Goal: Book appointment/travel/reservation

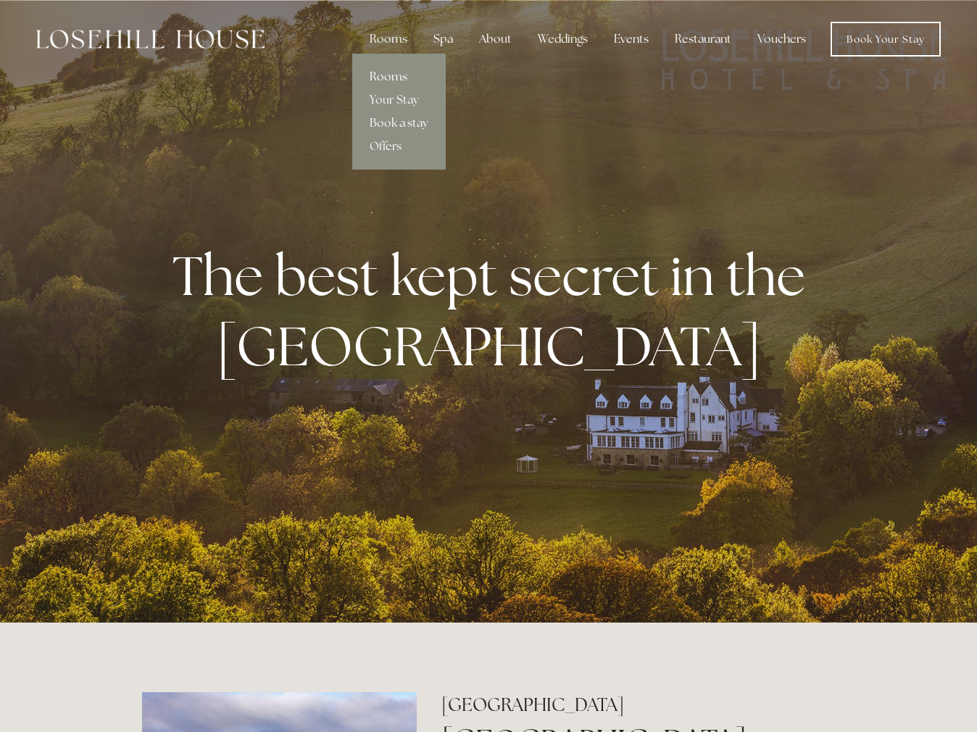
click at [394, 78] on link "Rooms" at bounding box center [398, 76] width 93 height 23
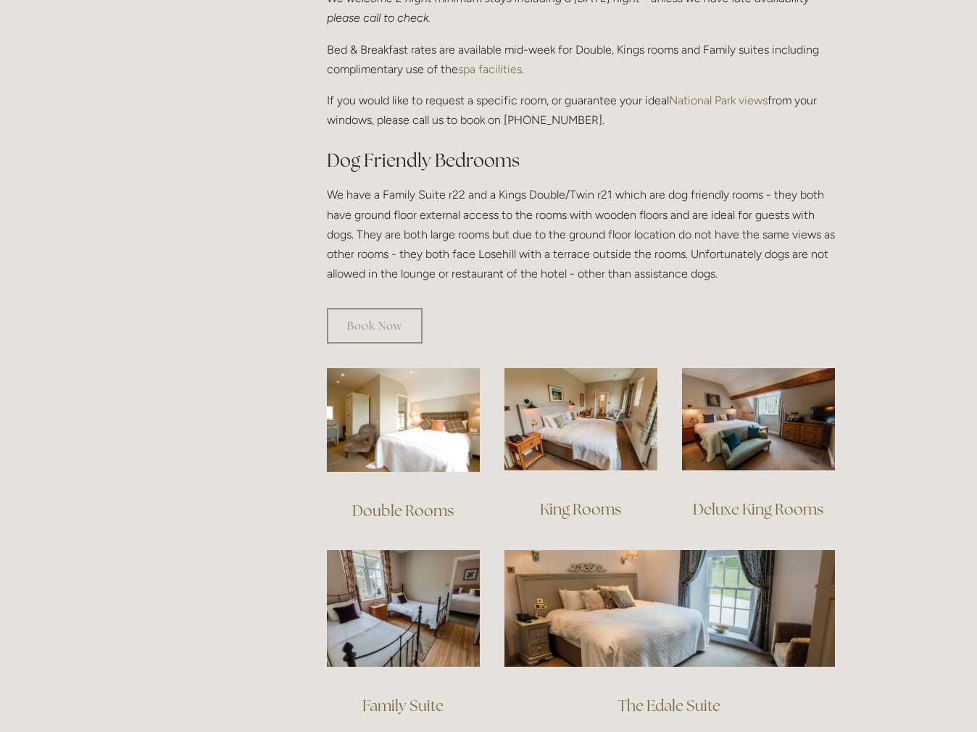
scroll to position [699, 0]
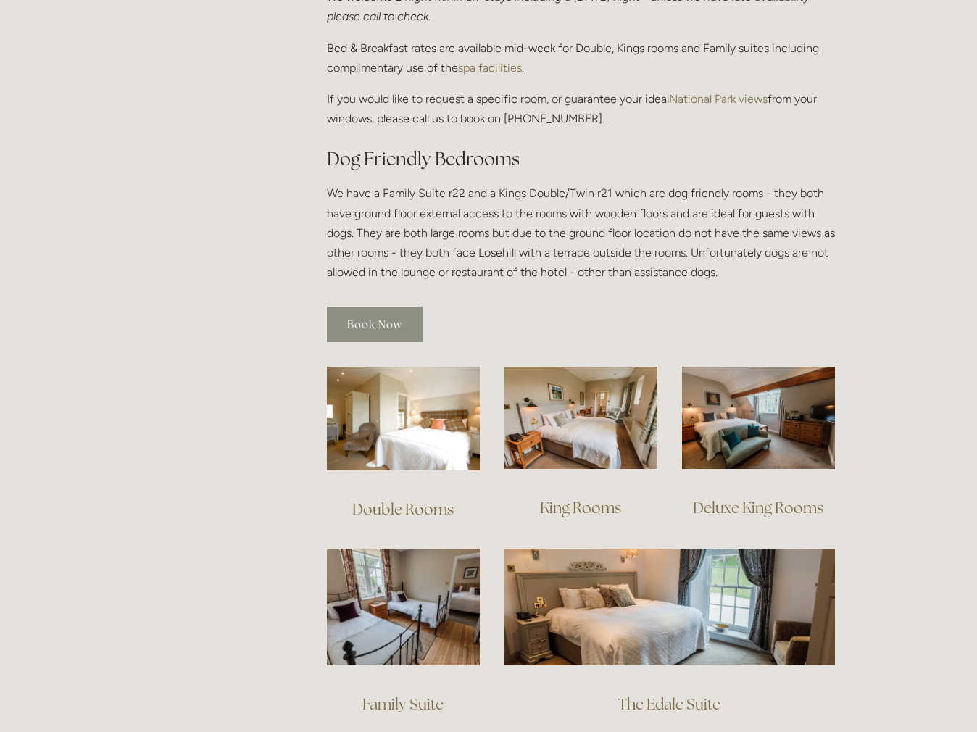
click at [357, 307] on link "Book Now" at bounding box center [375, 325] width 96 height 36
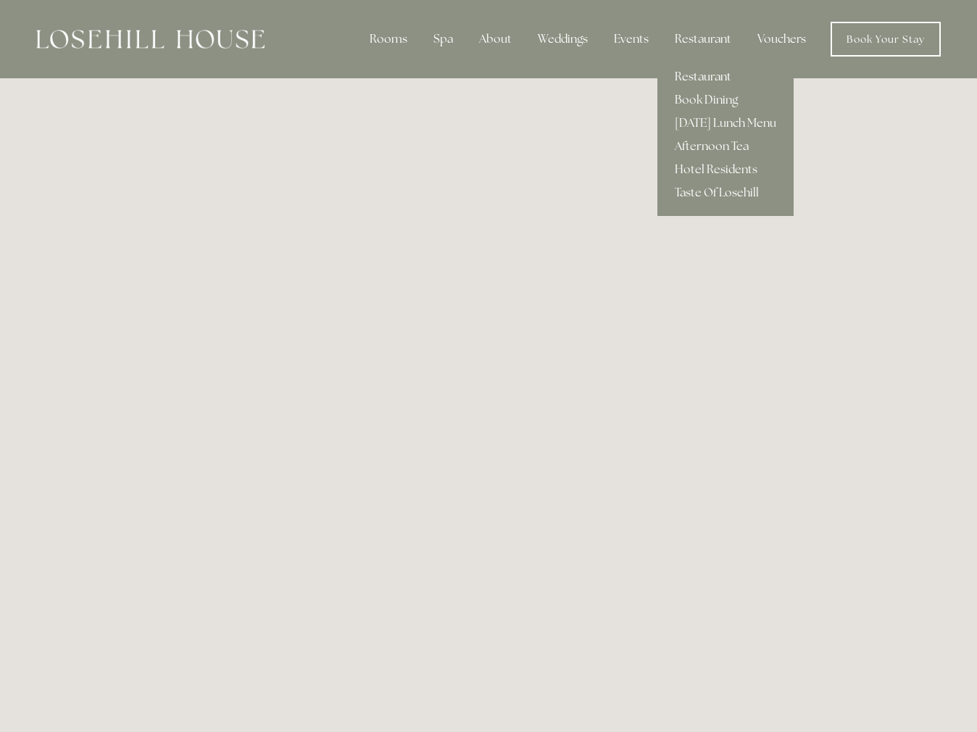
click at [699, 72] on link "Restaurant" at bounding box center [725, 76] width 136 height 23
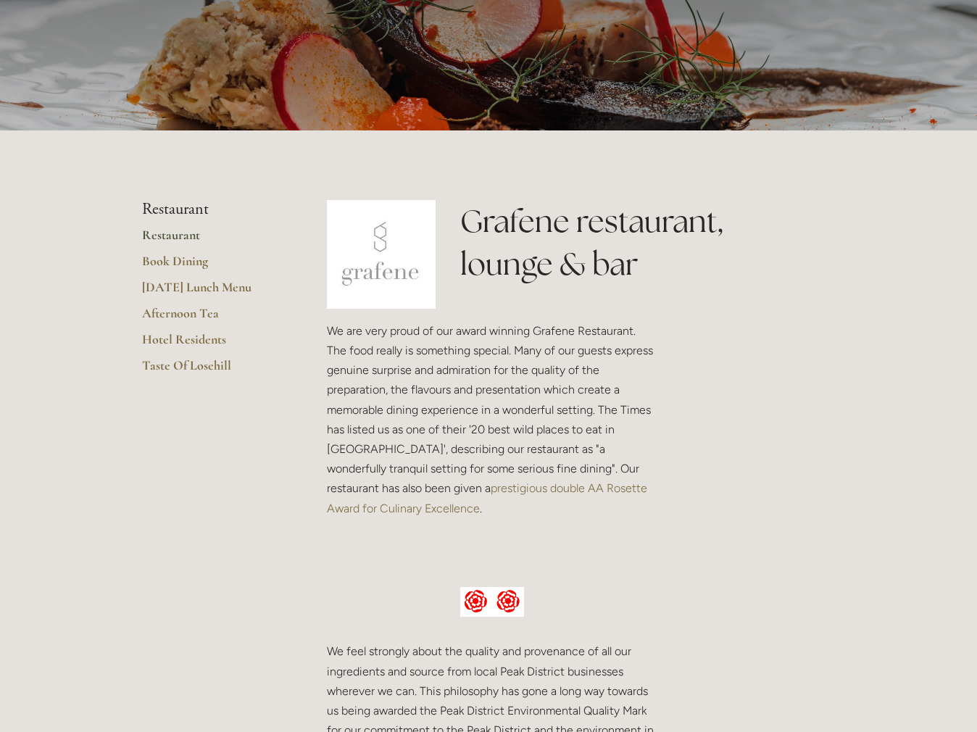
scroll to position [168, 0]
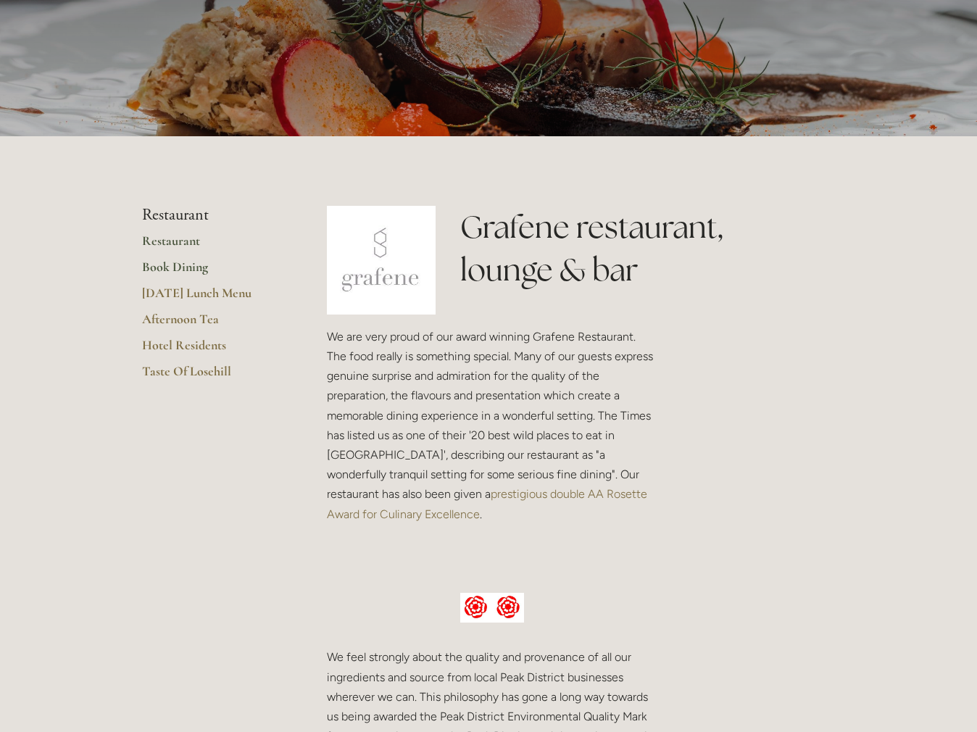
click at [172, 262] on link "Book Dining" at bounding box center [211, 272] width 138 height 26
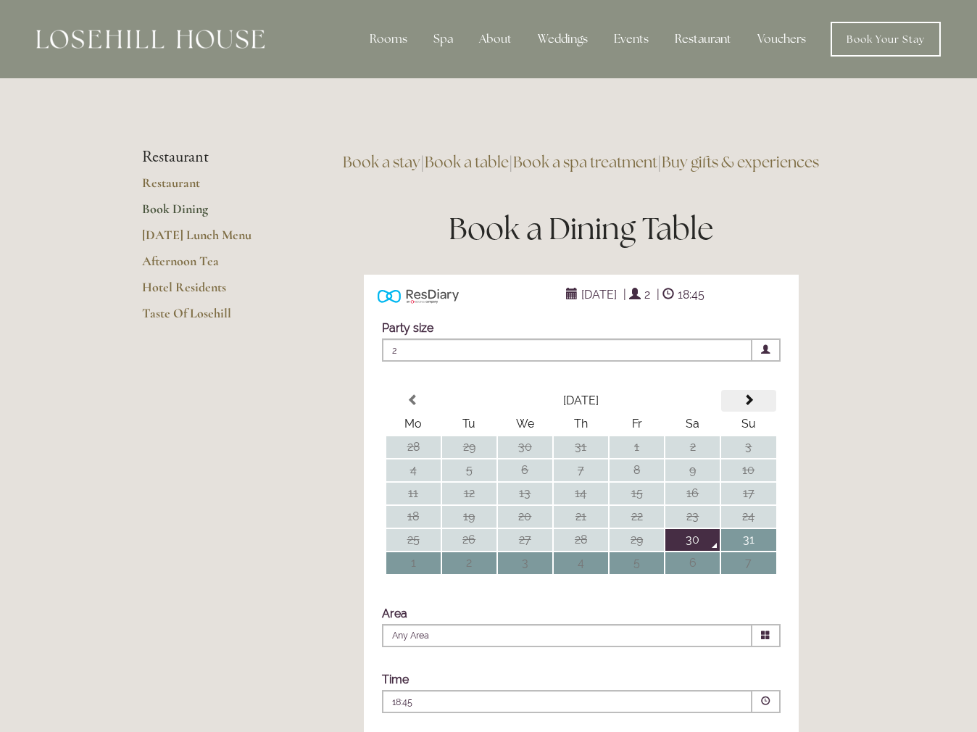
click at [749, 406] on span at bounding box center [749, 400] width 12 height 12
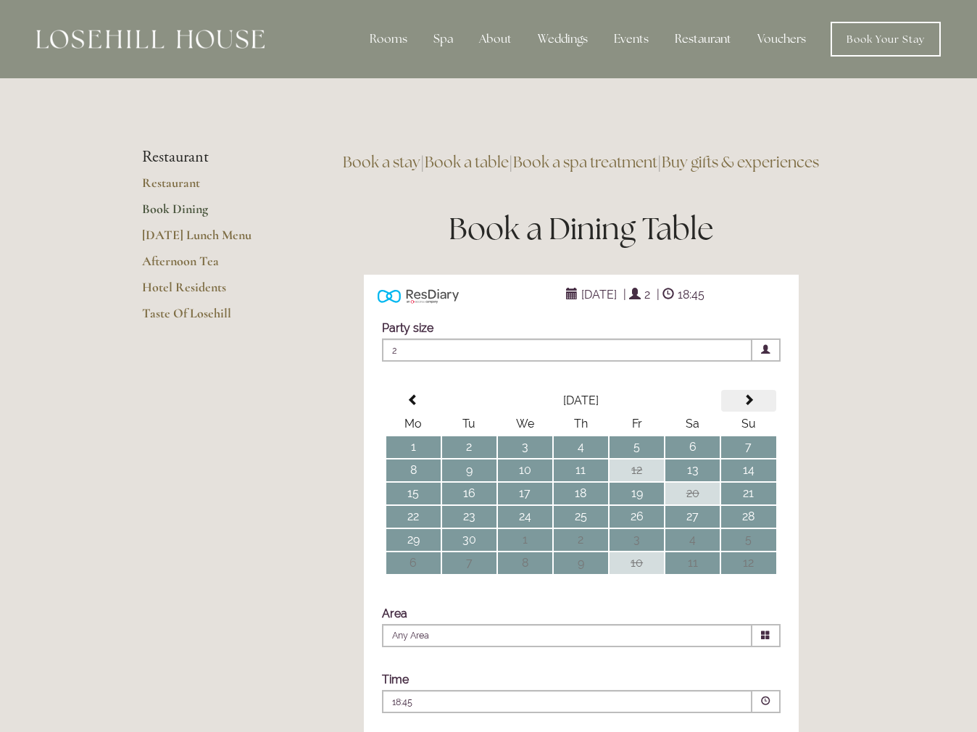
click at [749, 406] on span at bounding box center [749, 400] width 12 height 12
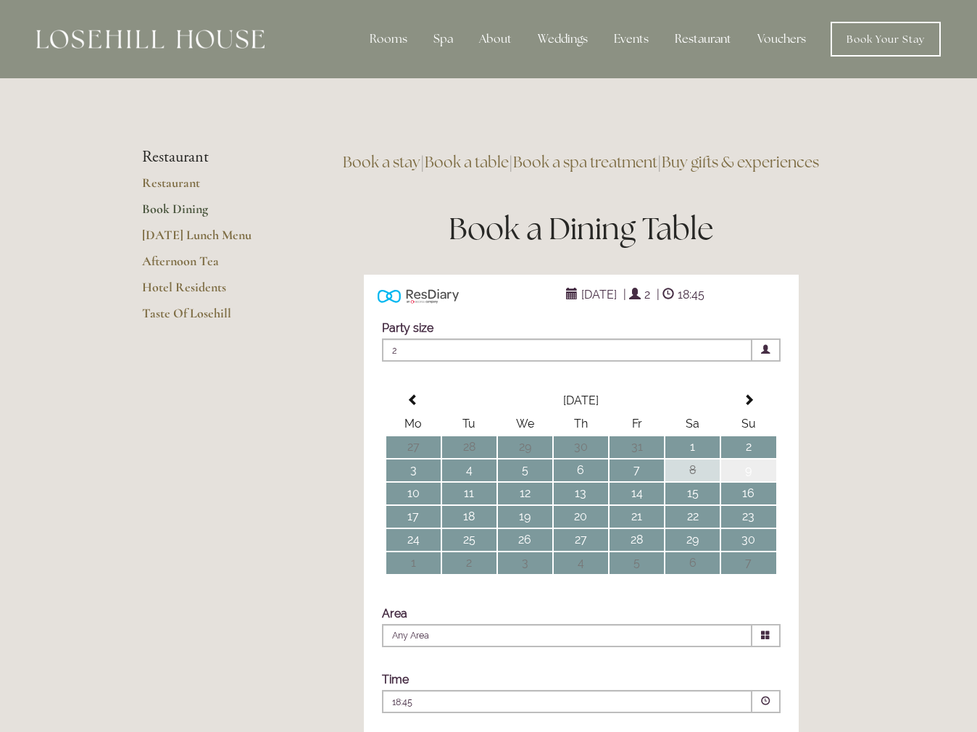
click at [752, 481] on td "9" at bounding box center [748, 470] width 54 height 22
click at [762, 354] on span at bounding box center [765, 349] width 9 height 9
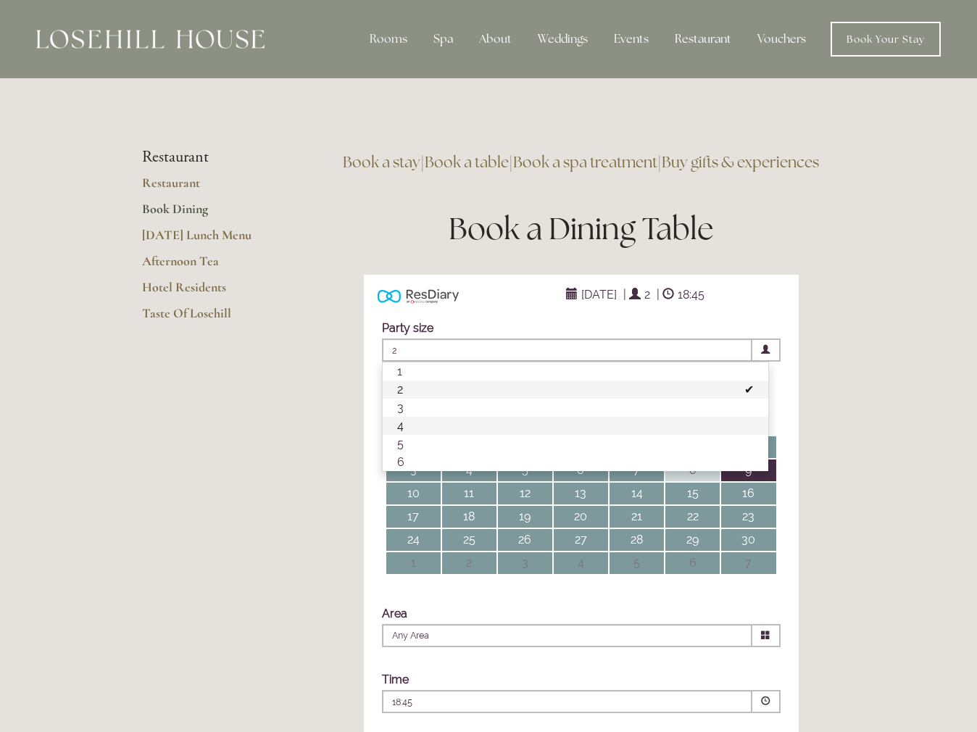
click at [444, 435] on li "4" at bounding box center [576, 426] width 386 height 18
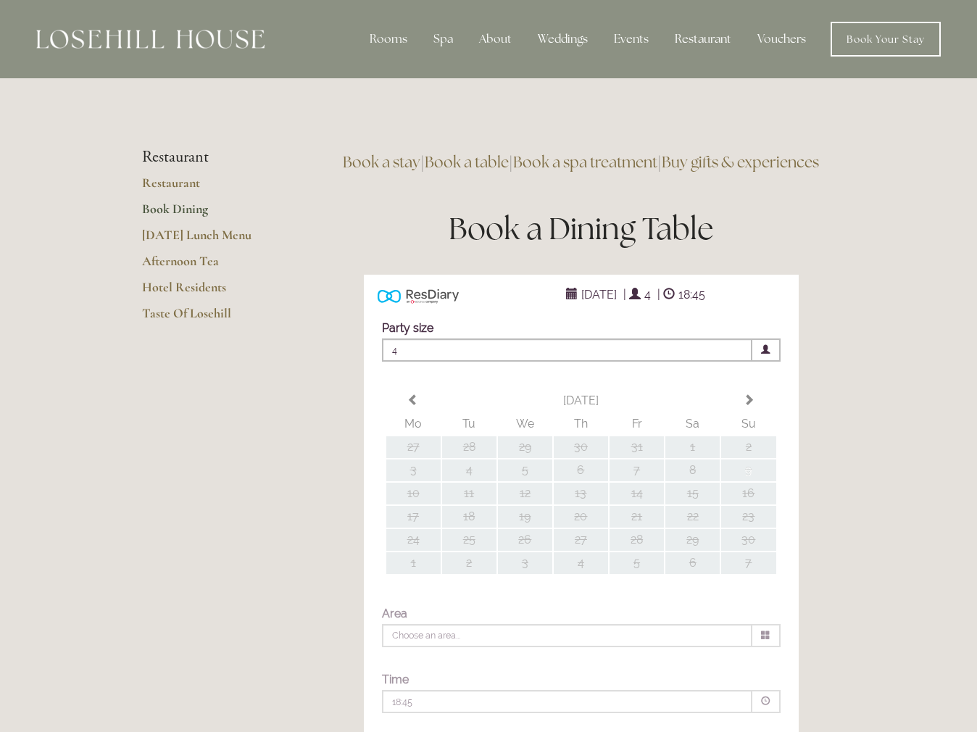
type input "Any Area"
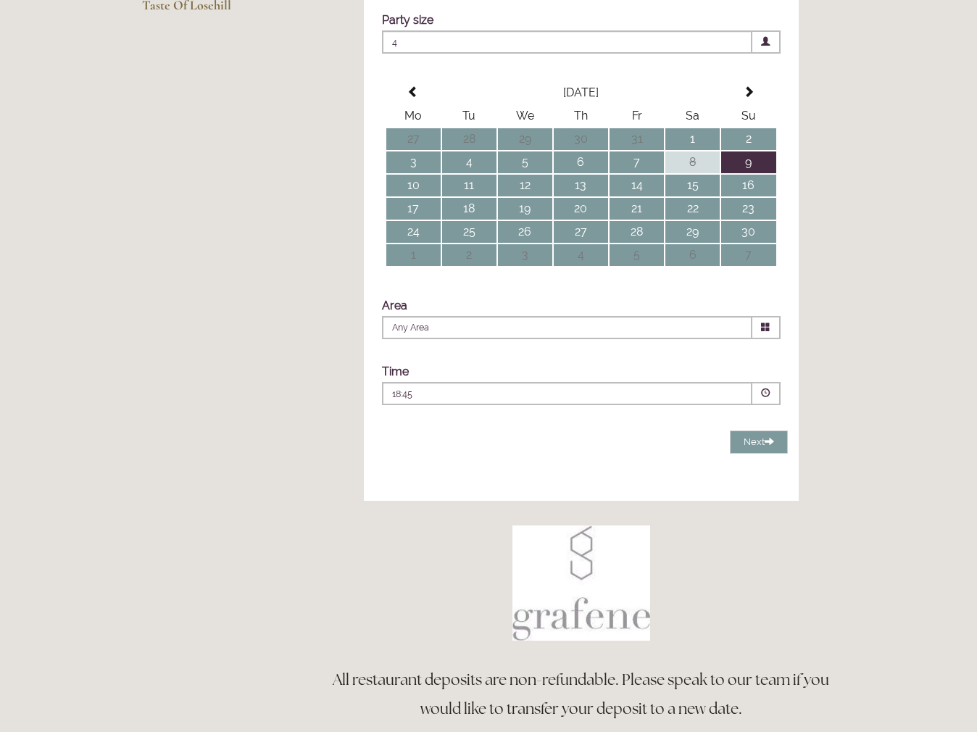
scroll to position [312, 0]
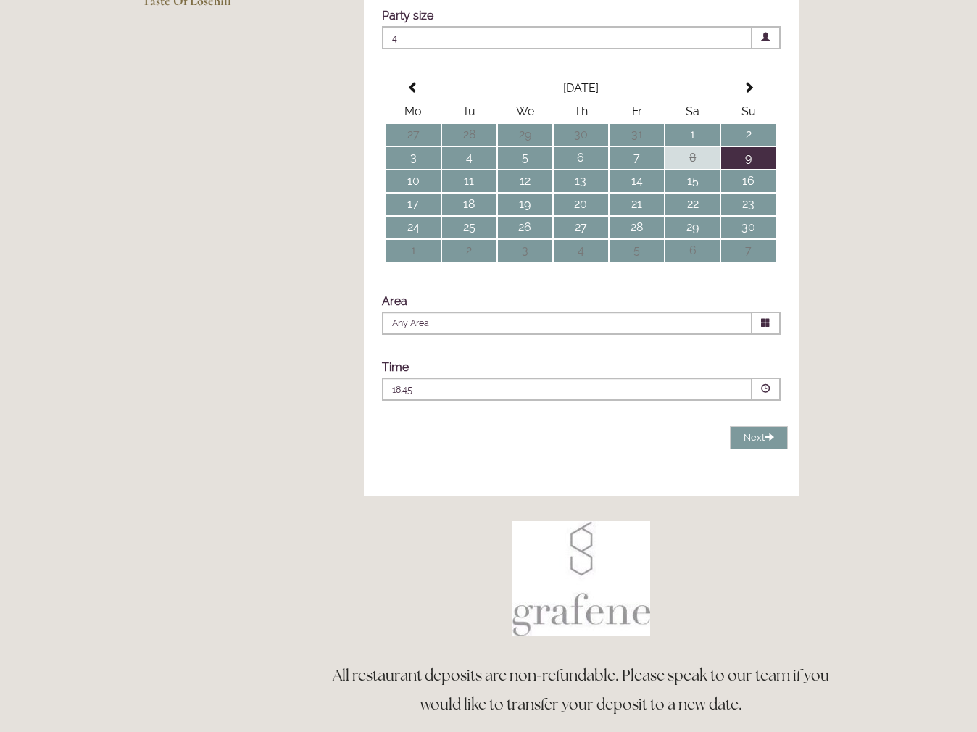
click at [764, 393] on span at bounding box center [765, 388] width 9 height 9
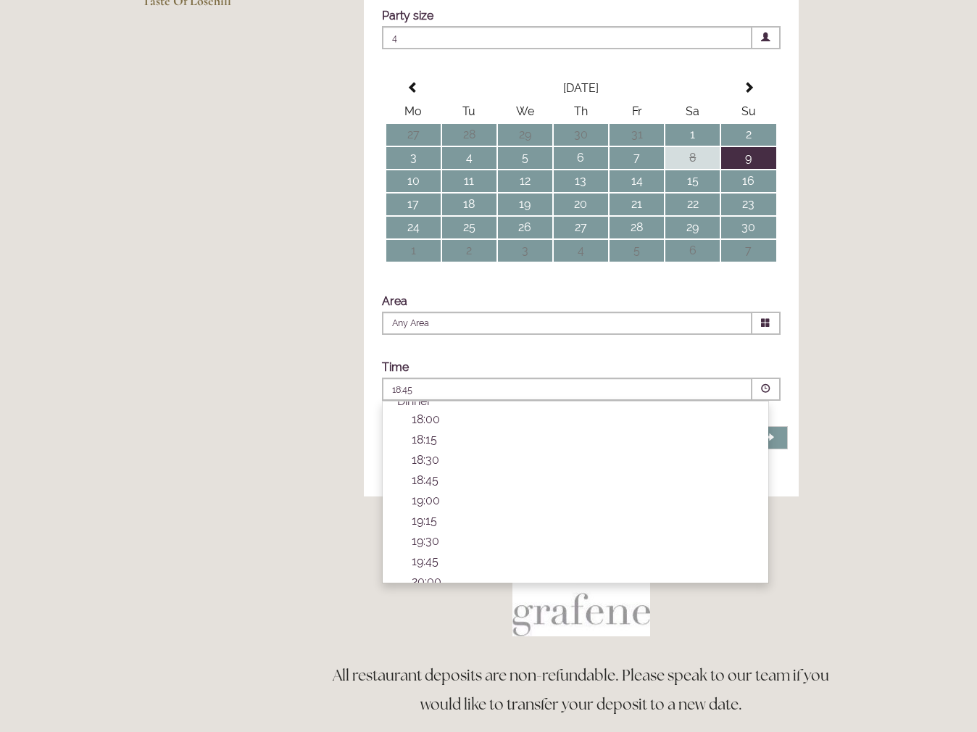
scroll to position [477, 0]
click at [438, 502] on p "19:00" at bounding box center [583, 495] width 342 height 14
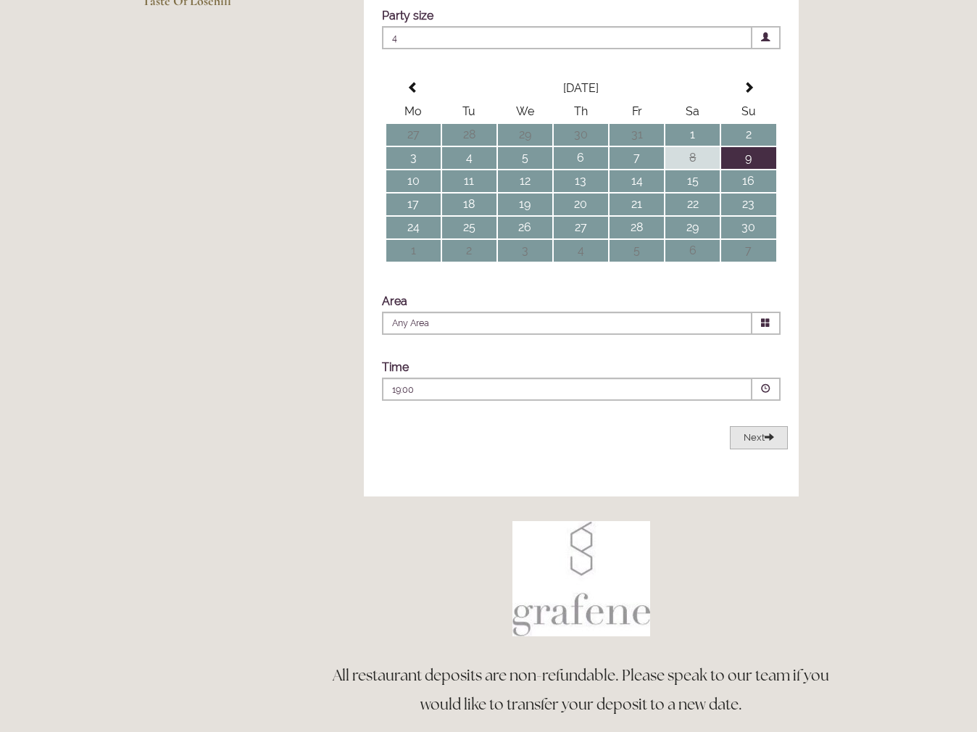
click at [759, 443] on span "Next" at bounding box center [758, 437] width 30 height 11
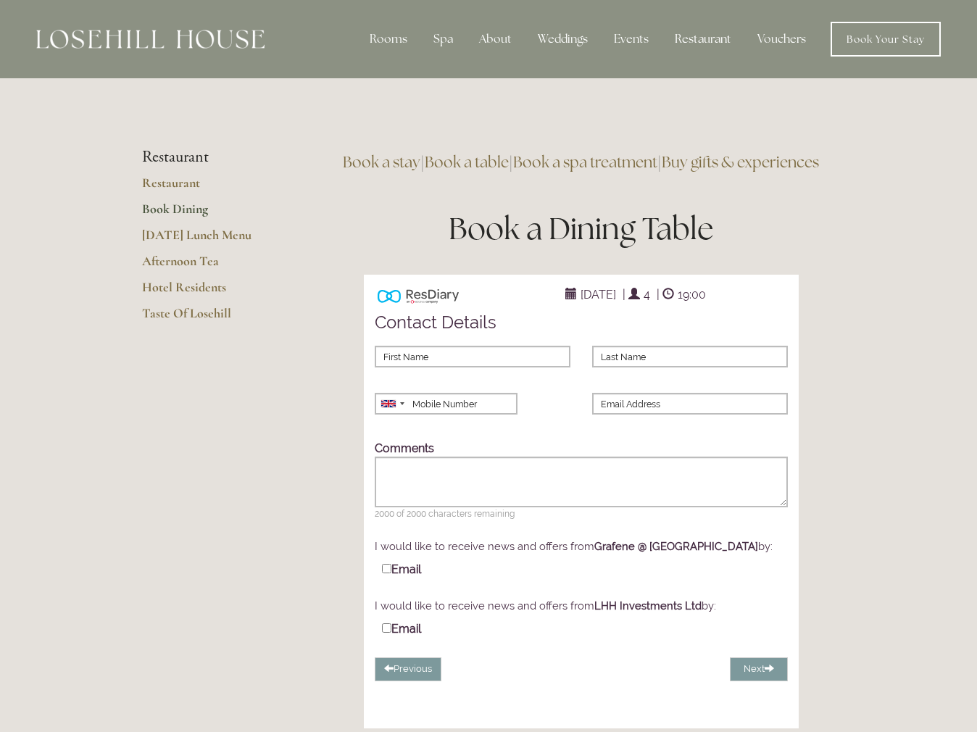
scroll to position [1, 0]
click at [193, 285] on link "Hotel Residents" at bounding box center [211, 291] width 138 height 26
